Goal: Check status: Check status

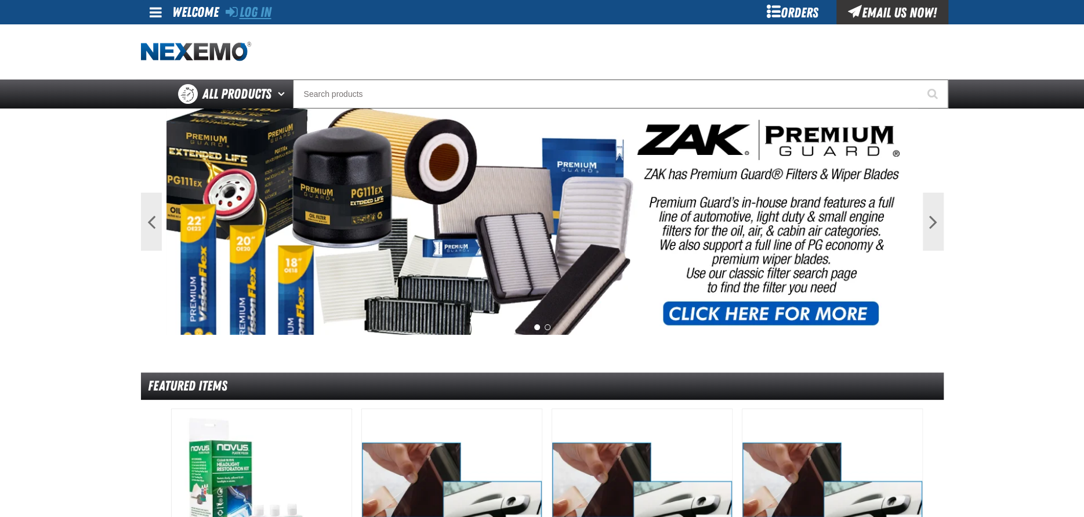
click at [259, 14] on link "Log In" at bounding box center [249, 12] width 46 height 16
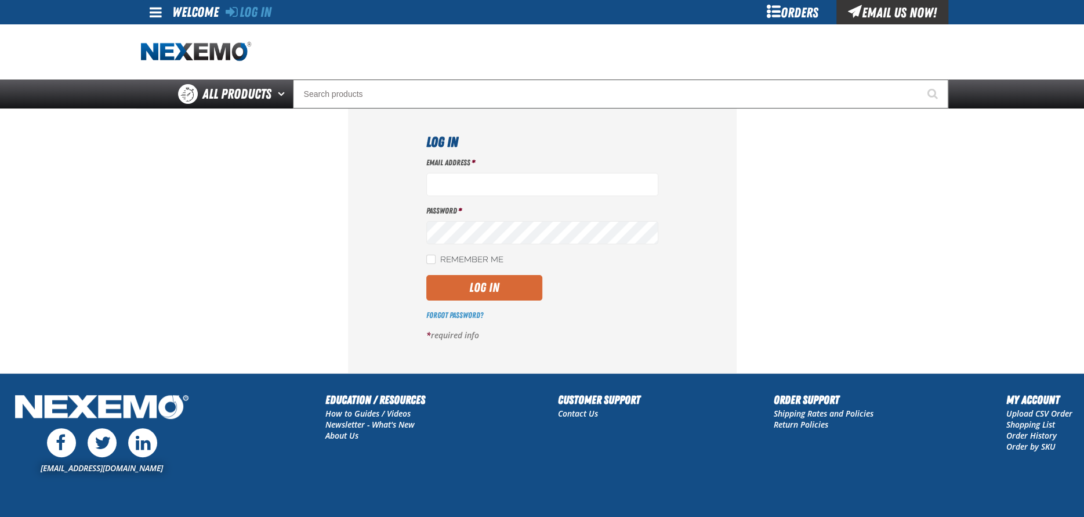
type input "[EMAIL_ADDRESS][DOMAIN_NAME]"
click at [487, 283] on button "Log In" at bounding box center [484, 288] width 116 height 26
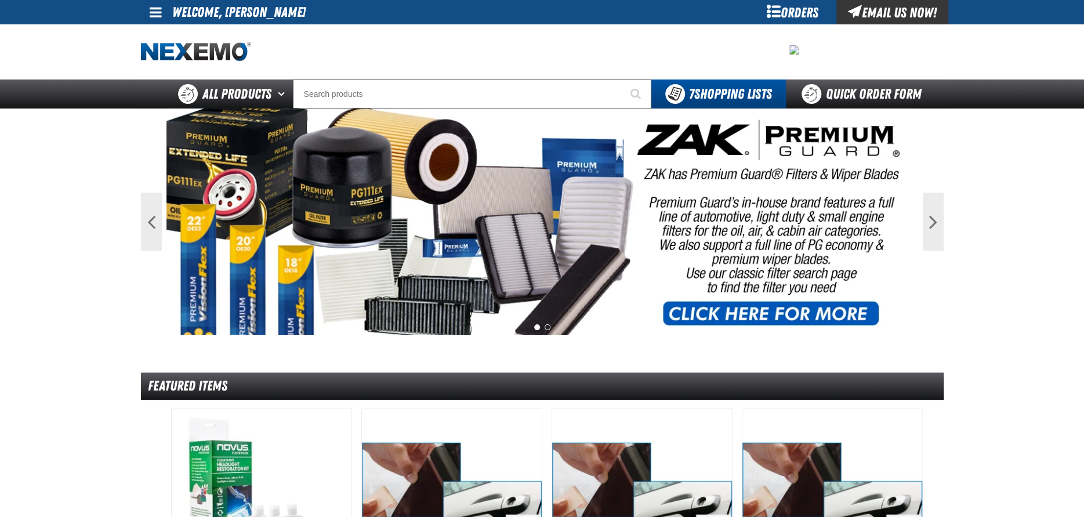
click at [772, 14] on div "Orders" at bounding box center [792, 12] width 87 height 24
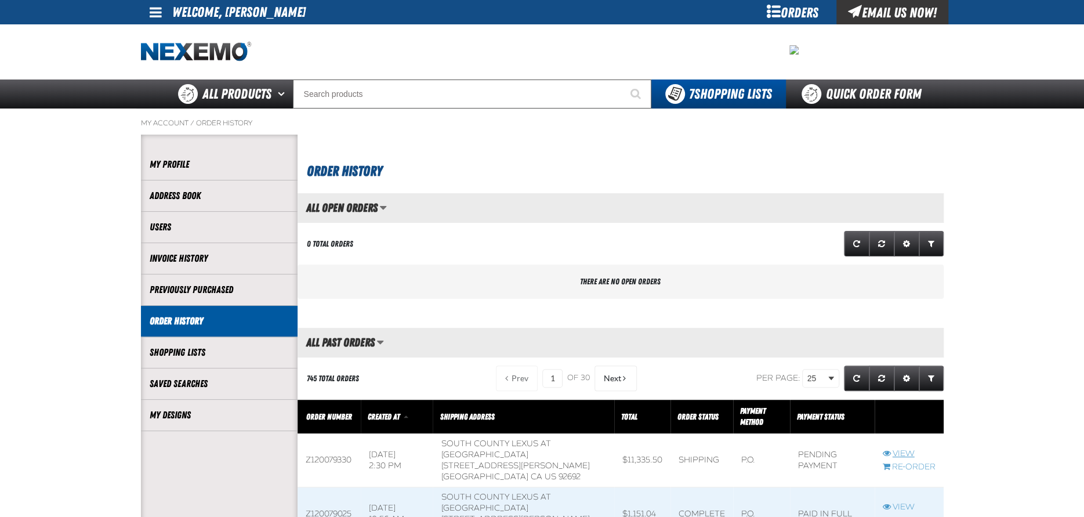
click at [903, 454] on link "View" at bounding box center [909, 453] width 53 height 11
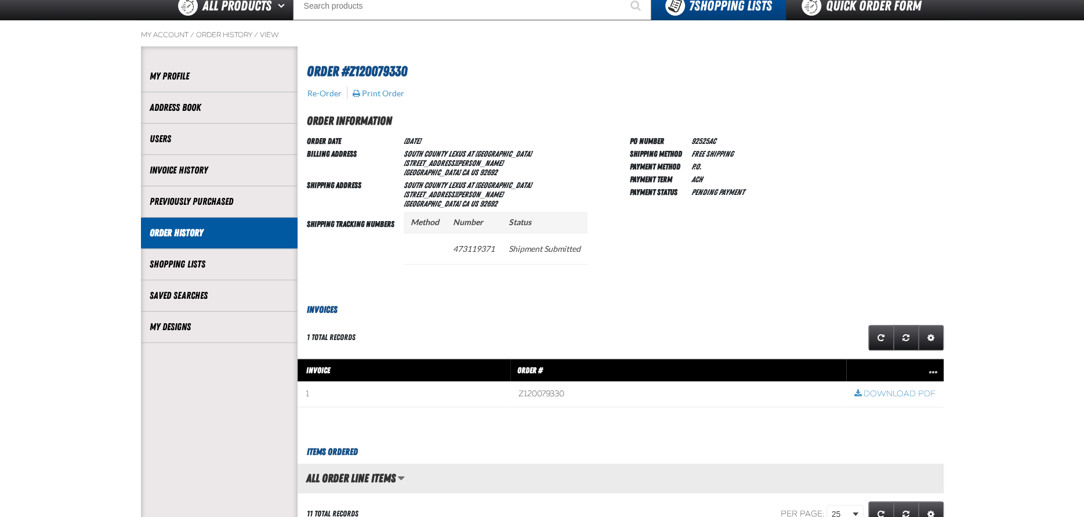
scroll to position [58, 0]
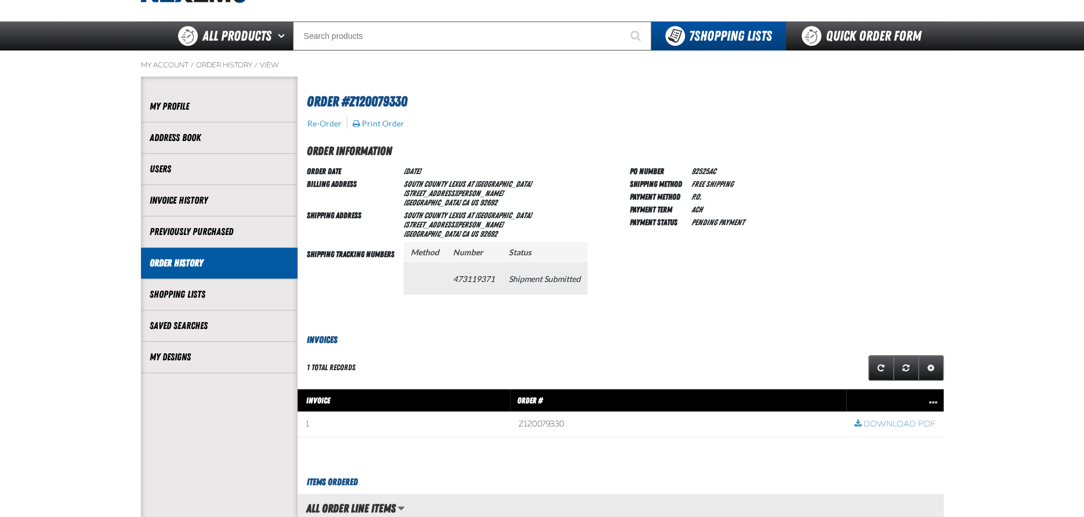
click at [473, 278] on td "473119371" at bounding box center [474, 278] width 56 height 31
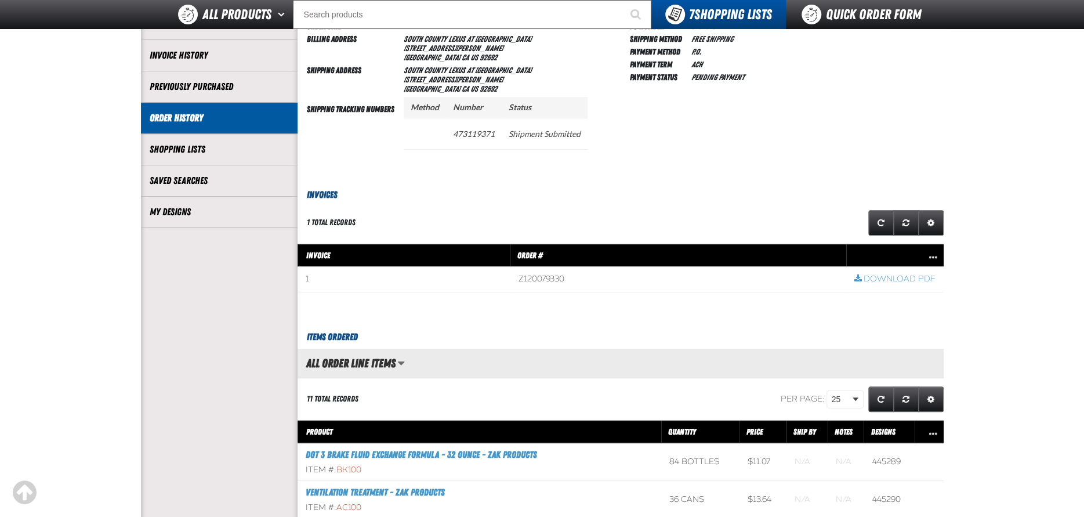
scroll to position [0, 0]
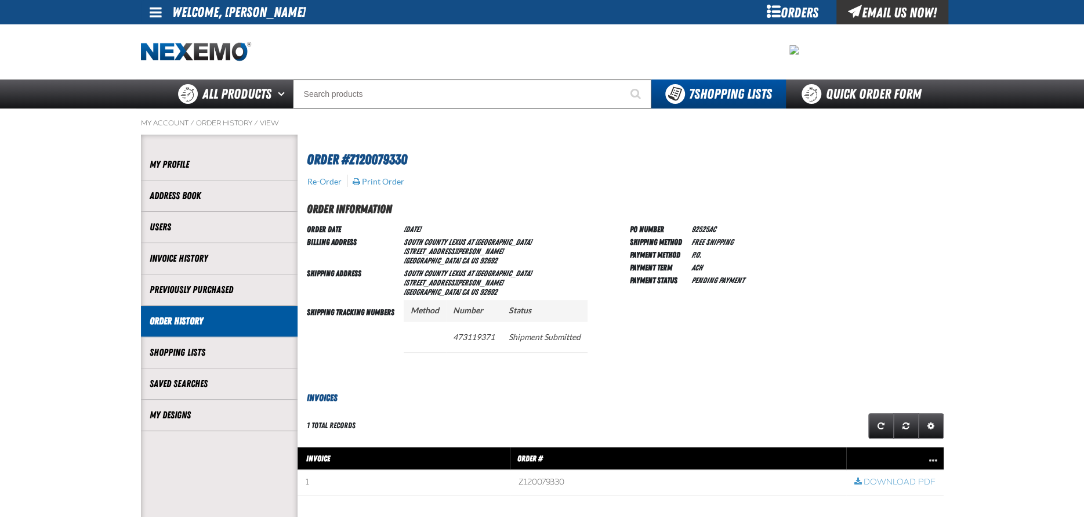
click at [153, 9] on span at bounding box center [156, 12] width 12 height 14
click at [170, 58] on link "Sign Out Sign Out" at bounding box center [165, 56] width 39 height 11
